Goal: Check status: Check status

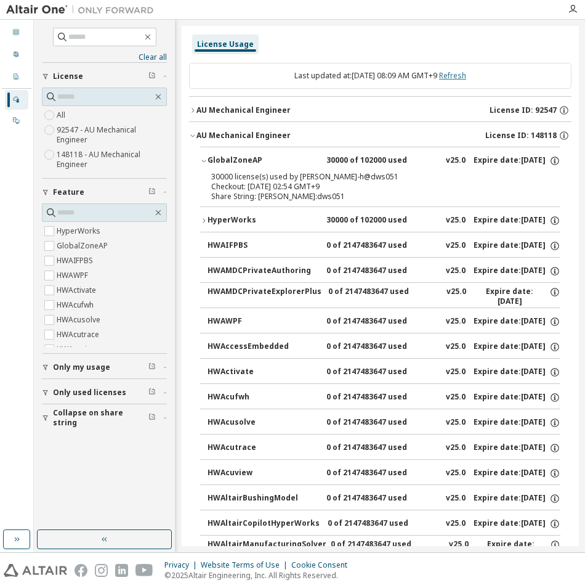
click at [467, 80] on link "Refresh" at bounding box center [452, 75] width 27 height 10
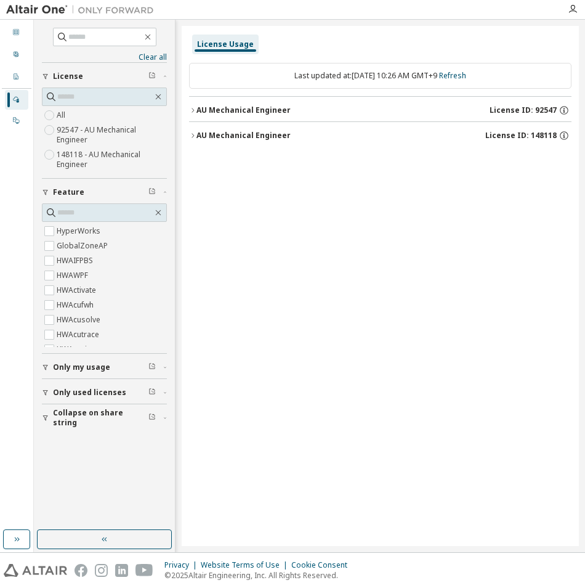
click at [218, 136] on div "AU Mechanical Engineer" at bounding box center [244, 136] width 94 height 10
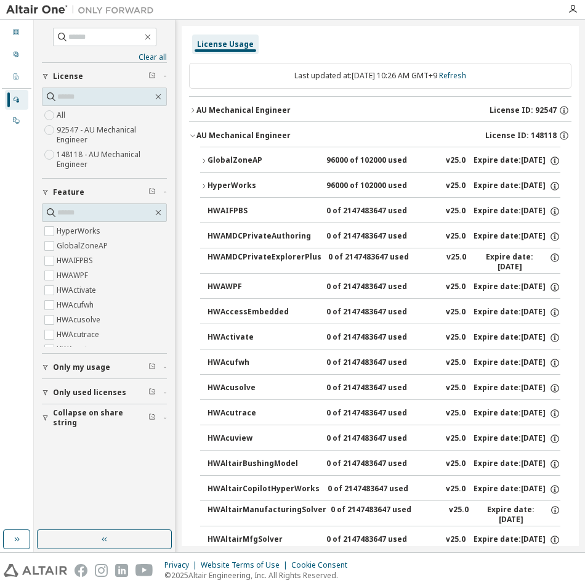
click at [200, 165] on button "GlobalZoneAP 96000 of 102000 used v25.0 Expire date: [DATE]" at bounding box center [380, 160] width 361 height 27
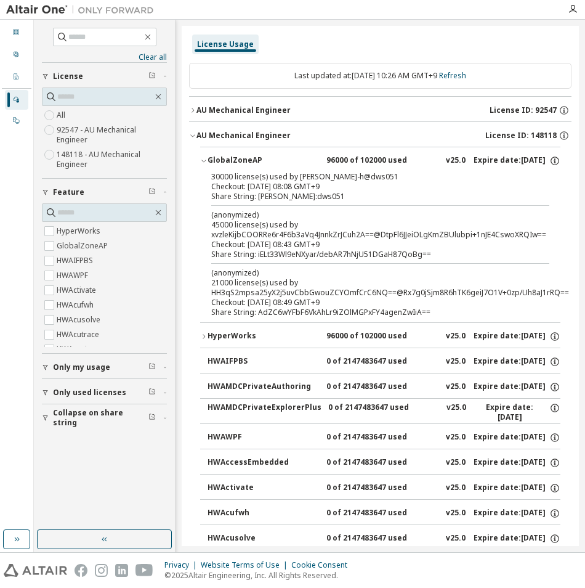
click at [229, 332] on div "HyperWorks" at bounding box center [263, 336] width 111 height 11
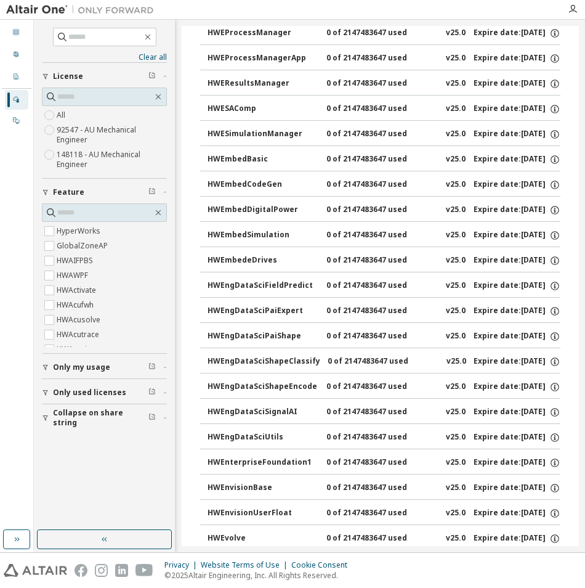
scroll to position [1664, 0]
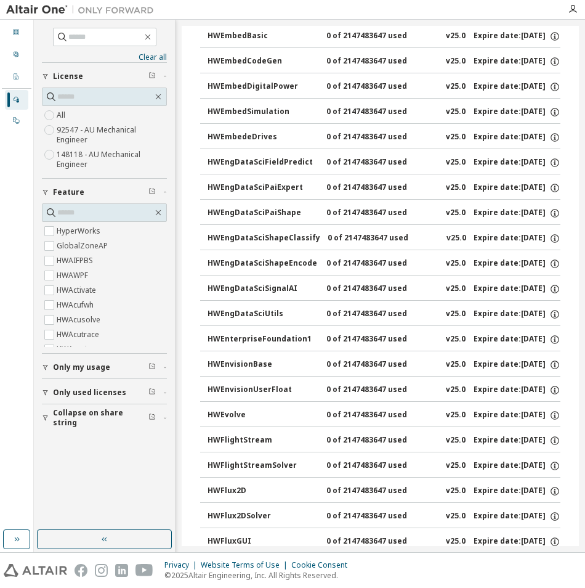
click at [108, 396] on span "Only used licenses" at bounding box center [89, 393] width 73 height 10
click at [62, 416] on label "Yes" at bounding box center [64, 411] width 15 height 15
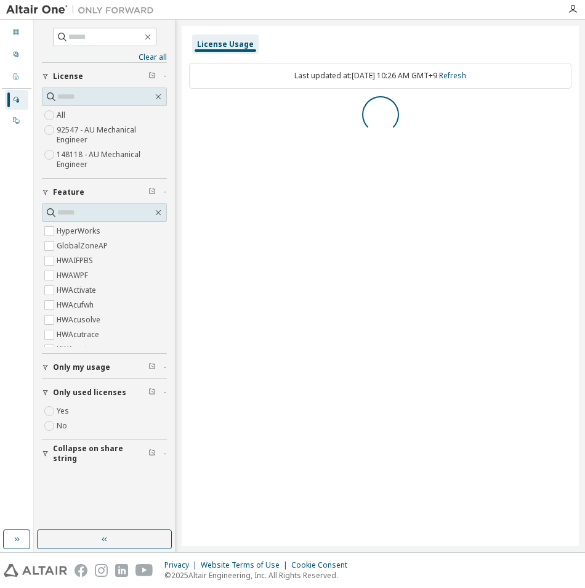
scroll to position [0, 0]
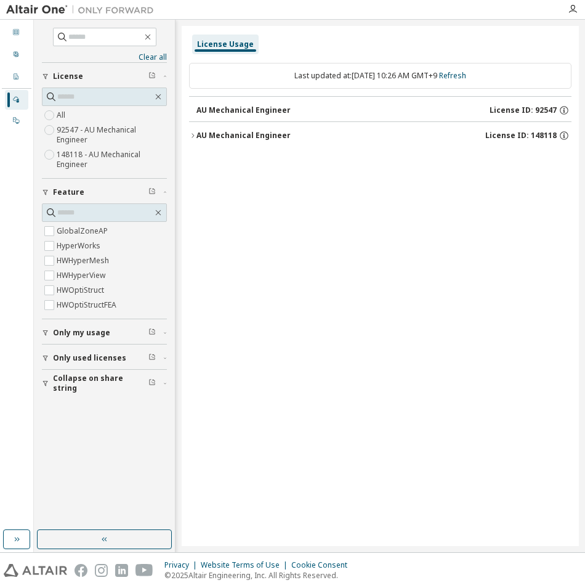
click at [271, 137] on div "AU Mechanical Engineer" at bounding box center [244, 136] width 94 height 10
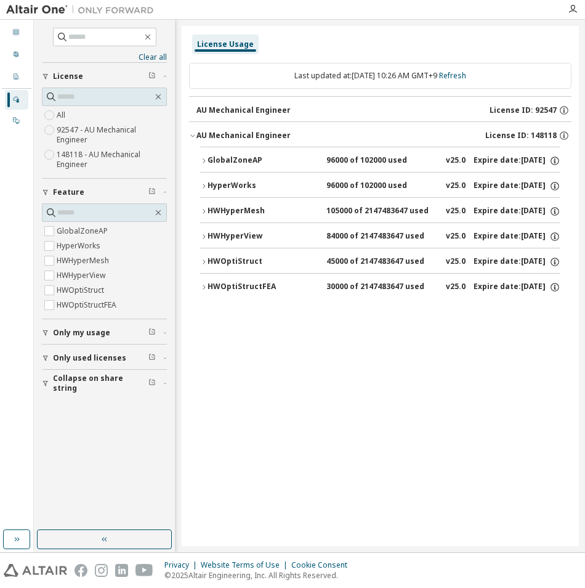
click at [216, 286] on div "HWOptiStructFEA" at bounding box center [263, 287] width 111 height 11
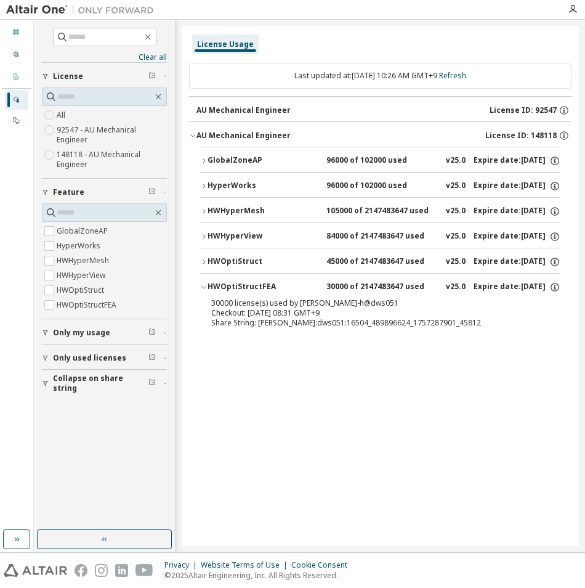
click at [236, 257] on div "HWOptiStruct" at bounding box center [263, 261] width 111 height 11
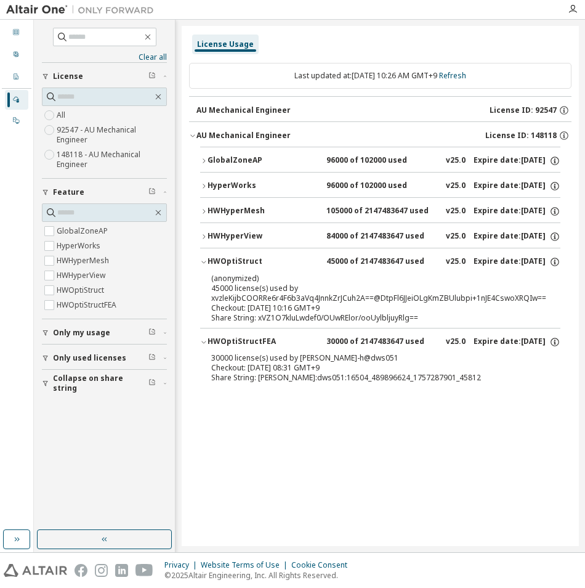
click at [234, 231] on div "HWHyperView" at bounding box center [263, 236] width 111 height 11
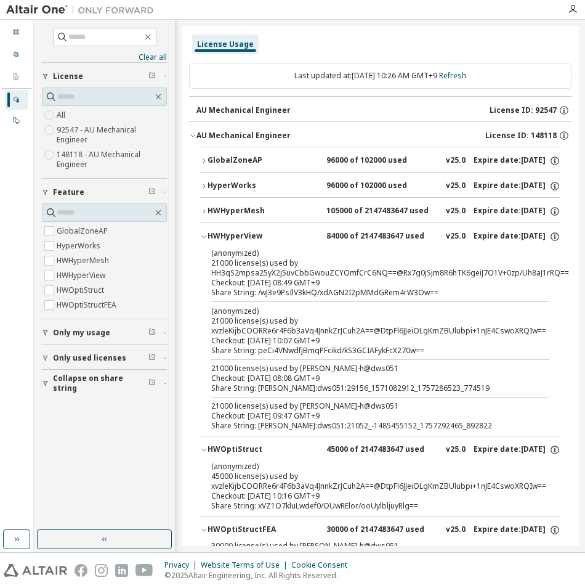
click at [234, 231] on div "HWHyperView" at bounding box center [263, 236] width 111 height 11
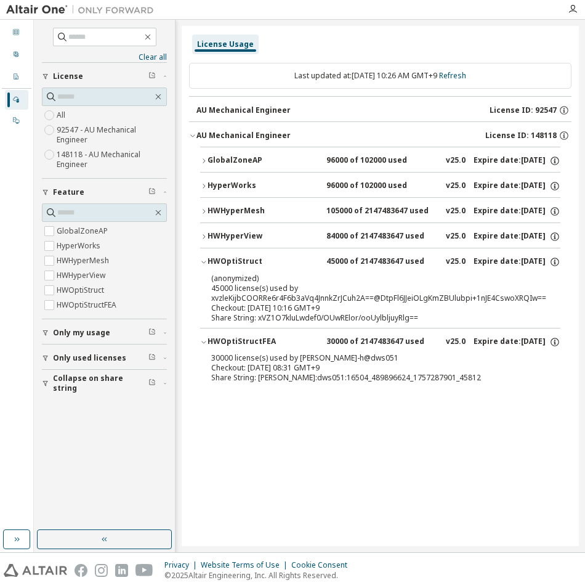
click at [241, 206] on div "HWHyperMesh" at bounding box center [263, 211] width 111 height 11
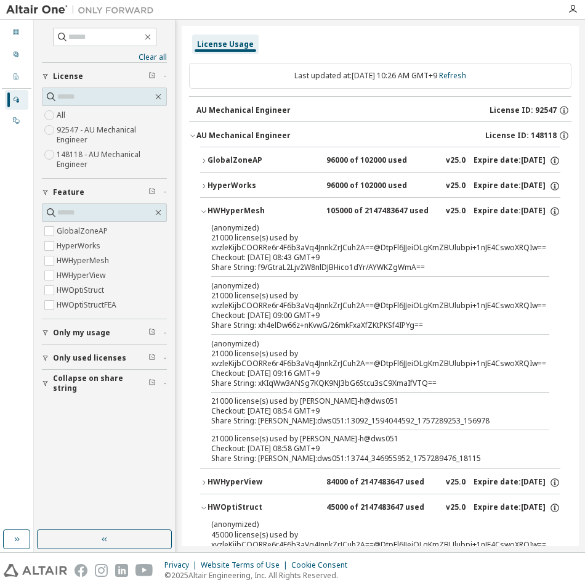
click at [241, 206] on div "HWHyperMesh" at bounding box center [263, 211] width 111 height 11
